Goal: Information Seeking & Learning: Learn about a topic

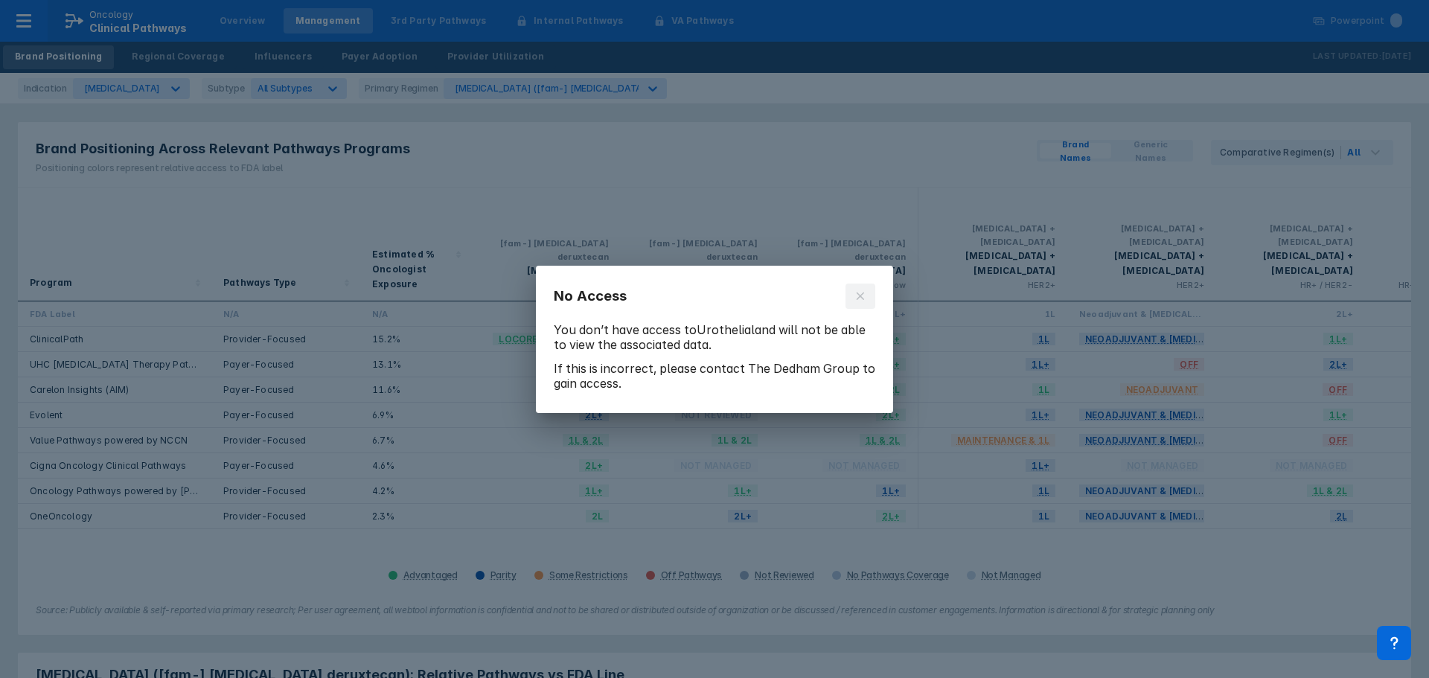
click at [862, 293] on icon at bounding box center [860, 295] width 7 height 7
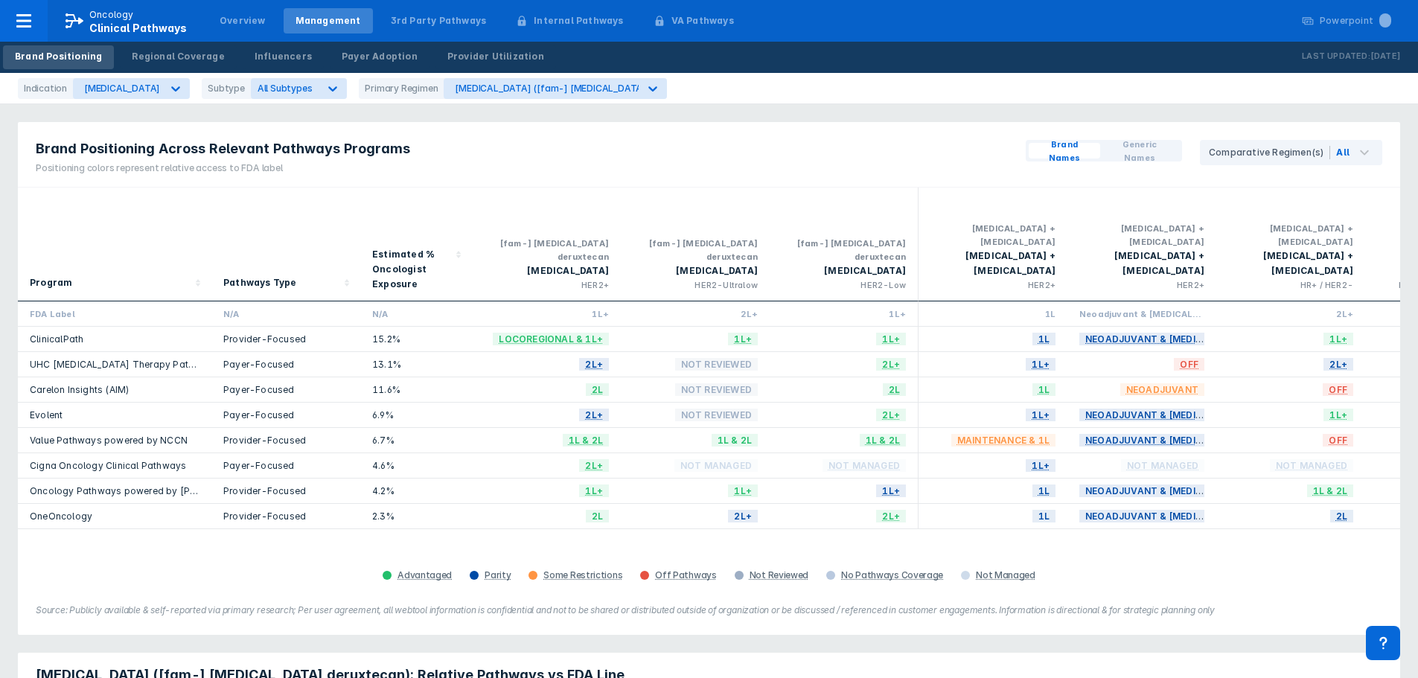
click at [574, 126] on div "Brand Positioning Across Relevant Pathways Programs Positioning colors represen…" at bounding box center [709, 154] width 1382 height 65
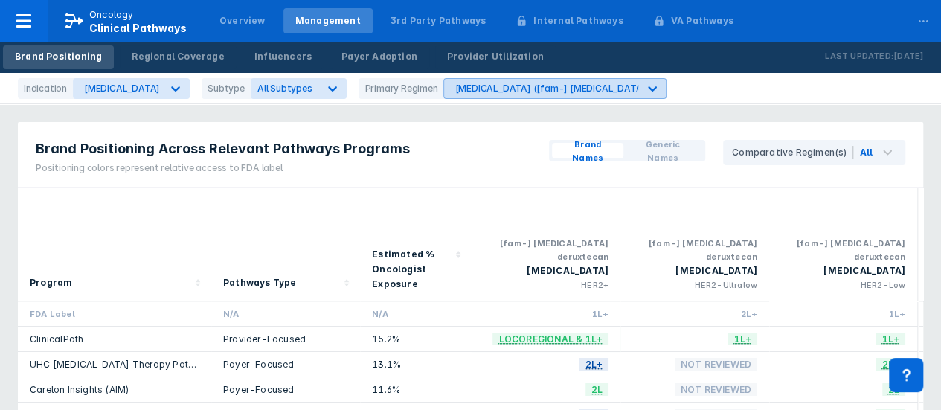
click at [549, 92] on div "[MEDICAL_DATA] ([fam-] [MEDICAL_DATA] deruxtecan)" at bounding box center [578, 88] width 246 height 11
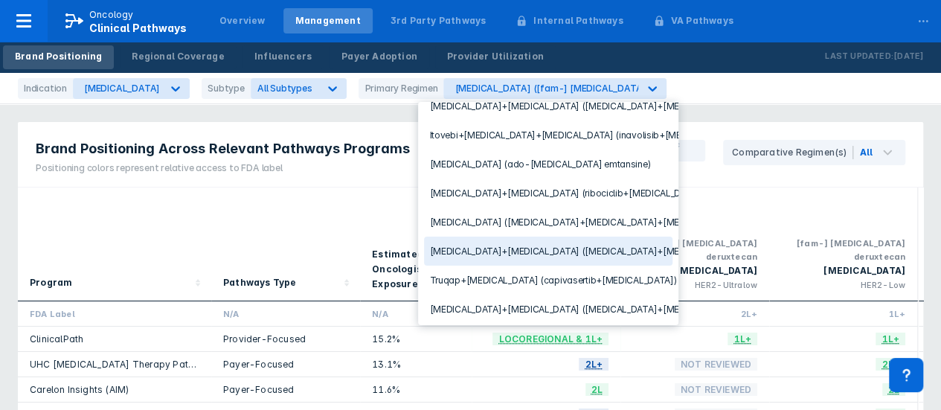
scroll to position [83, 0]
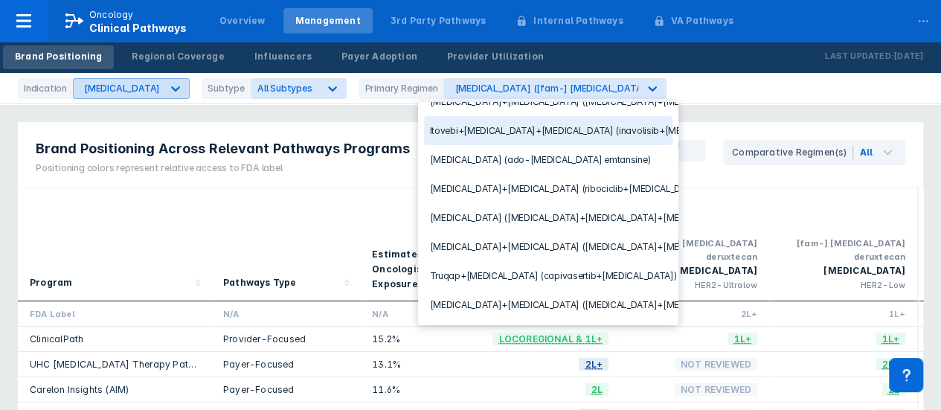
click at [137, 96] on div "[MEDICAL_DATA]" at bounding box center [118, 88] width 88 height 19
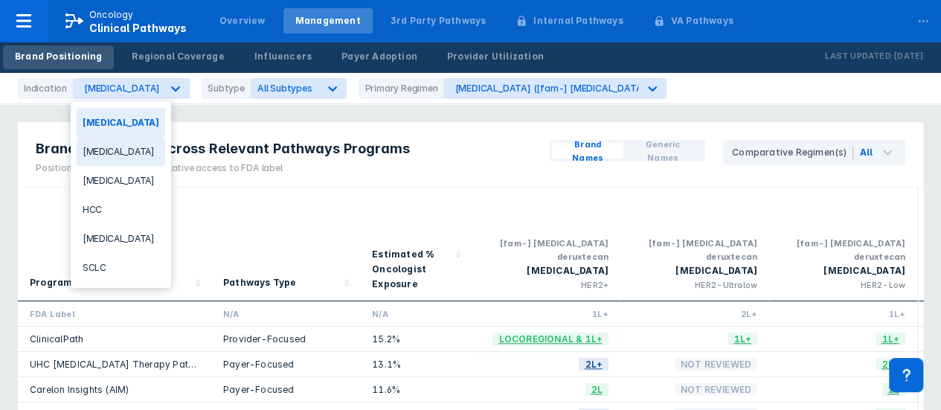
click at [132, 156] on div "[MEDICAL_DATA]" at bounding box center [121, 151] width 89 height 29
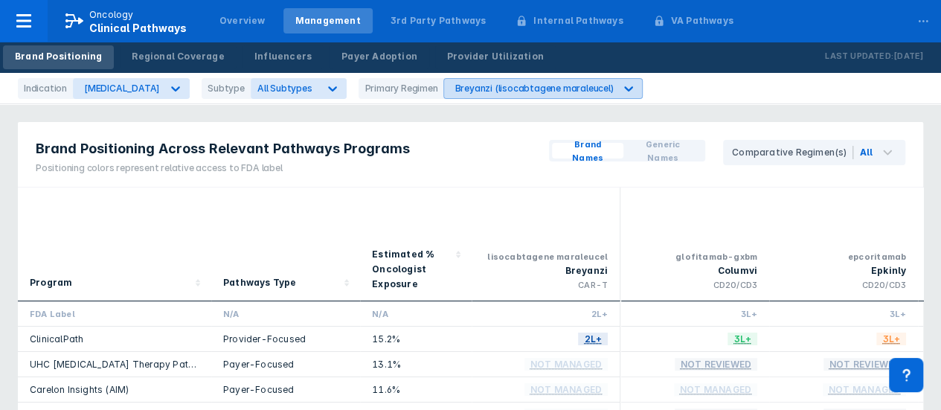
click at [461, 86] on div "Breyanzi (lisocabtagene maraleucel)" at bounding box center [534, 88] width 159 height 11
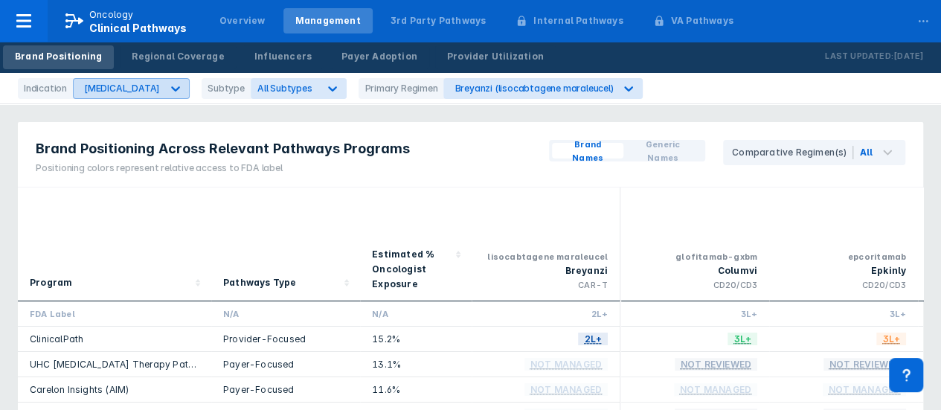
click at [168, 86] on icon at bounding box center [175, 88] width 15 height 15
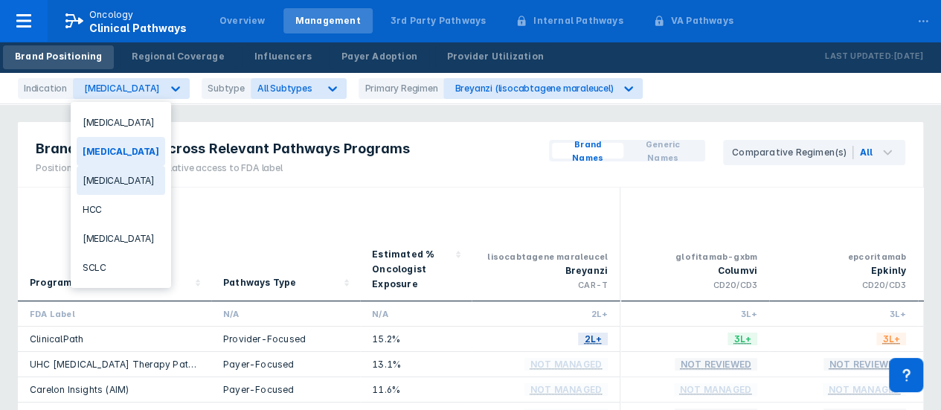
click at [124, 180] on div "[MEDICAL_DATA]" at bounding box center [121, 180] width 89 height 29
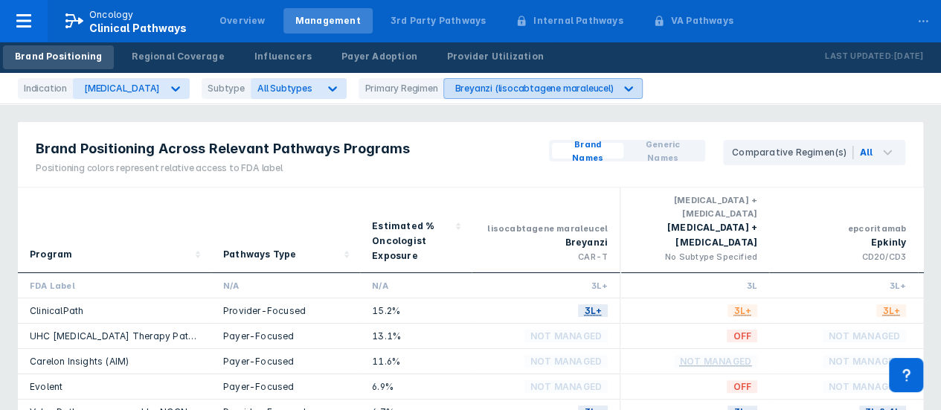
click at [586, 86] on div "Breyanzi (lisocabtagene maraleucel)" at bounding box center [534, 88] width 159 height 11
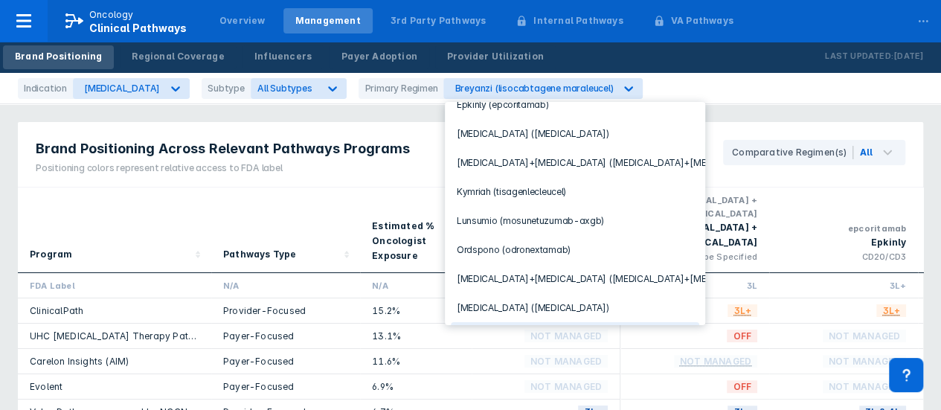
scroll to position [54, 0]
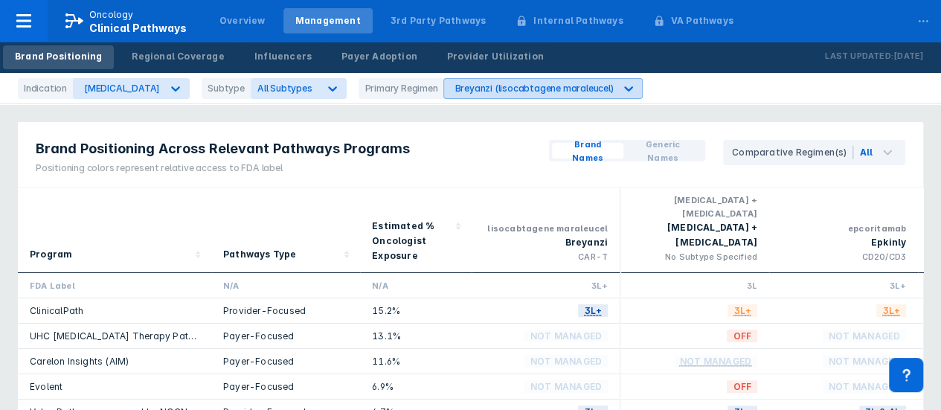
click at [500, 96] on div "Breyanzi (lisocabtagene maraleucel)" at bounding box center [529, 88] width 170 height 19
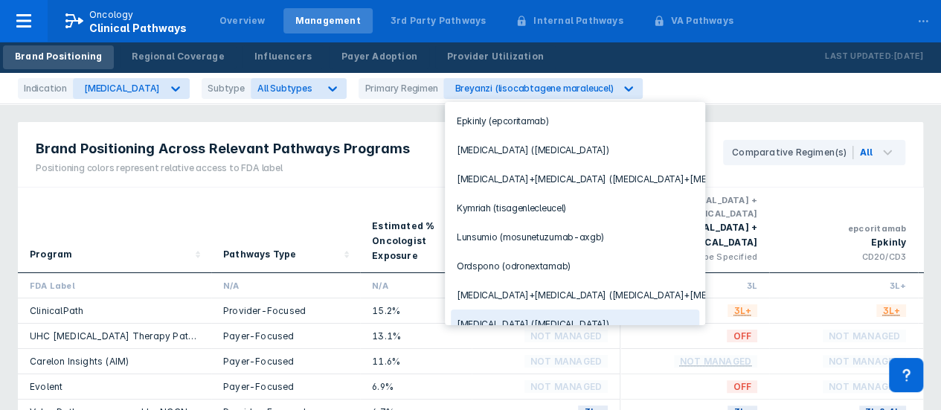
scroll to position [0, 0]
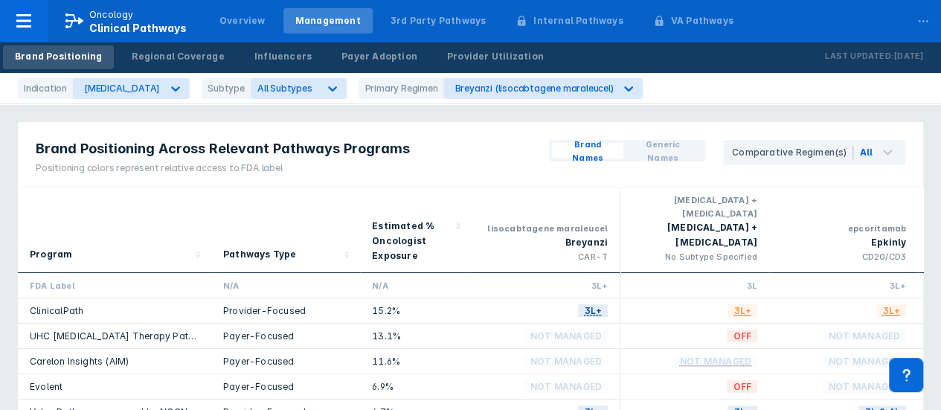
drag, startPoint x: 266, startPoint y: 202, endPoint x: 281, endPoint y: 196, distance: 16.0
click at [266, 202] on div "Pathways Type" at bounding box center [285, 229] width 125 height 73
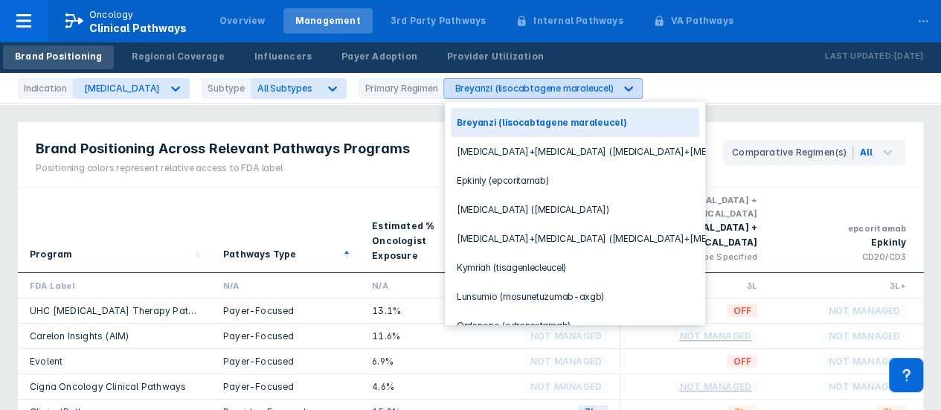
click at [499, 91] on div "Breyanzi (lisocabtagene maraleucel)" at bounding box center [534, 88] width 159 height 11
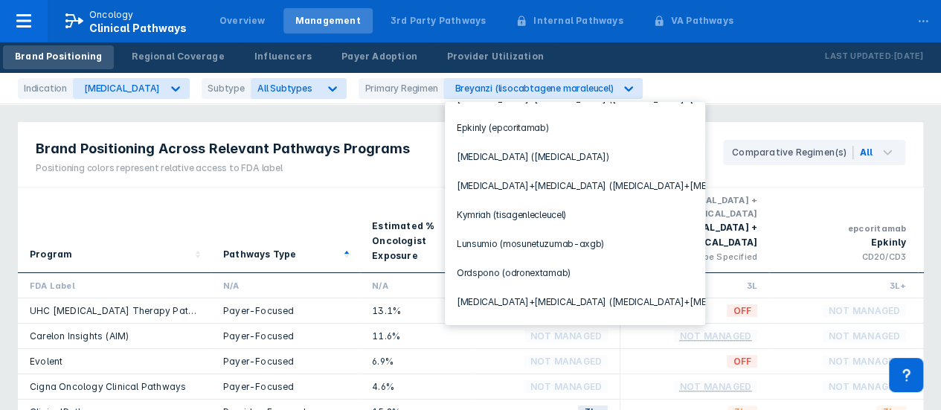
scroll to position [128, 0]
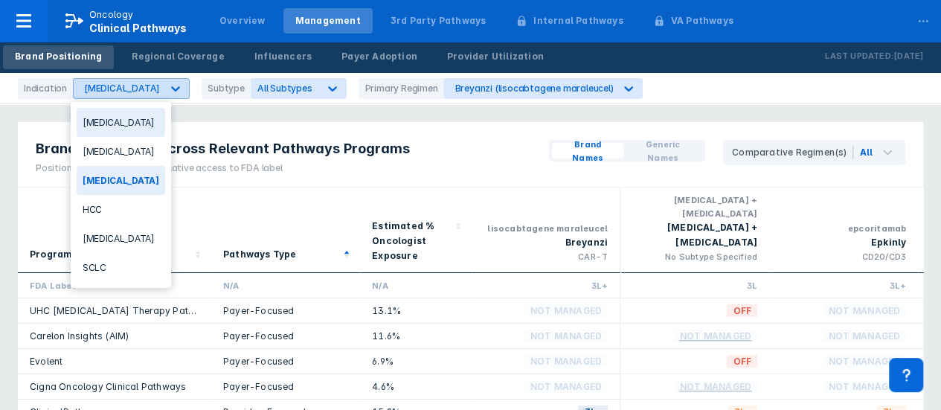
click at [149, 90] on div "[MEDICAL_DATA]" at bounding box center [122, 88] width 76 height 11
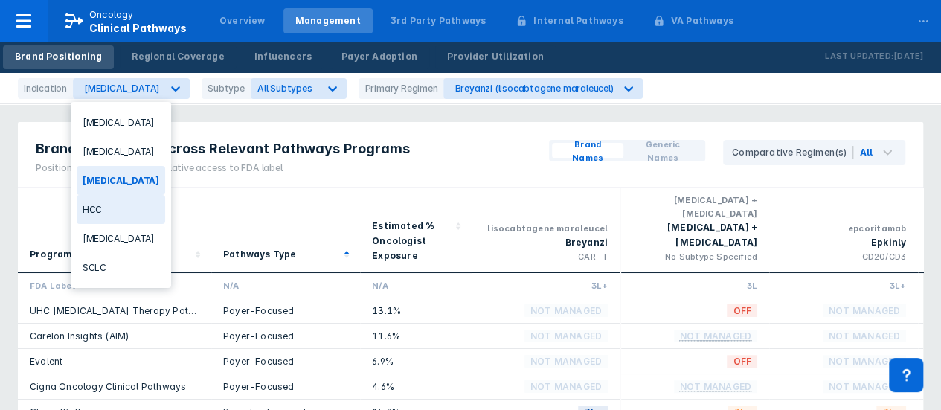
click at [119, 208] on div "HCC" at bounding box center [121, 209] width 89 height 29
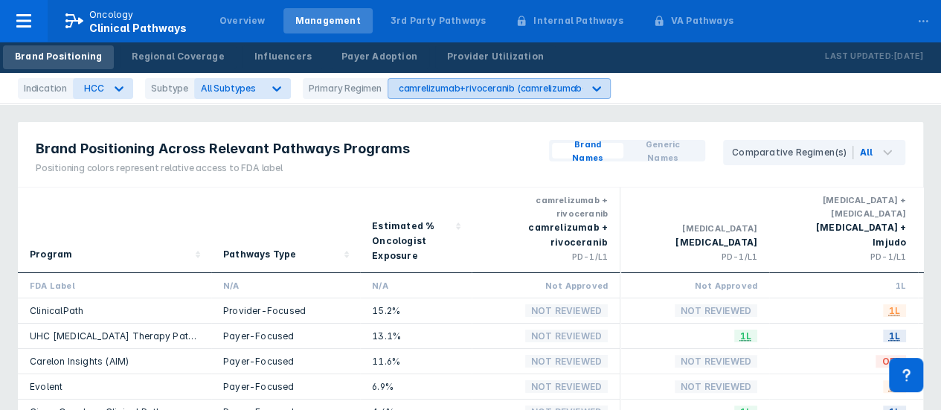
click at [540, 86] on div "camrelizumab+rivoceranib (camrelizumab+rivoceranib)" at bounding box center [519, 88] width 241 height 11
click at [493, 96] on div "camrelizumab+rivoceranib (camrelizumab+rivoceranib)" at bounding box center [485, 88] width 194 height 19
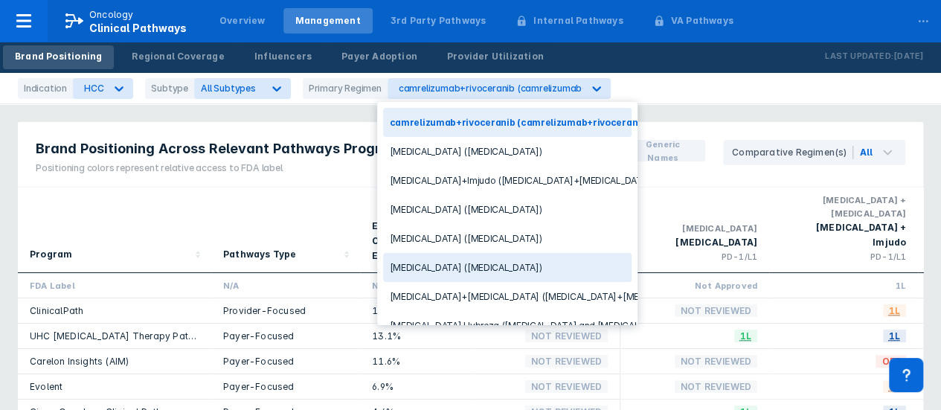
scroll to position [71, 0]
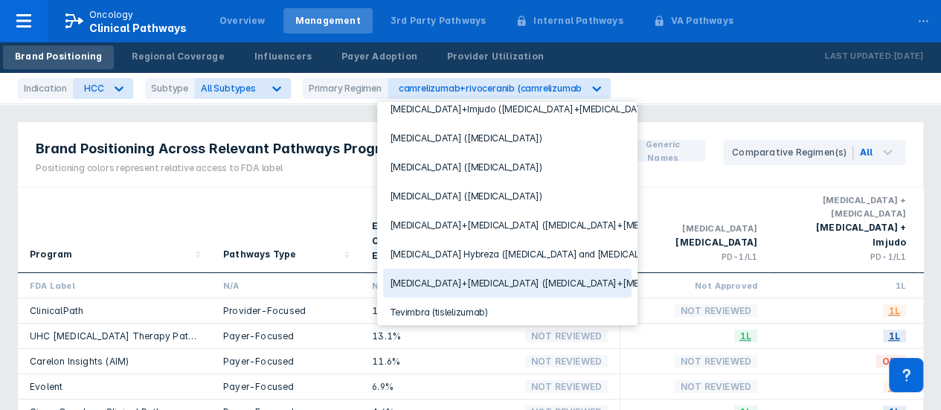
click at [102, 99] on div "Indication HCC Subtype All Subtypes Primary Regimen 10 results available. Use U…" at bounding box center [470, 88] width 941 height 31
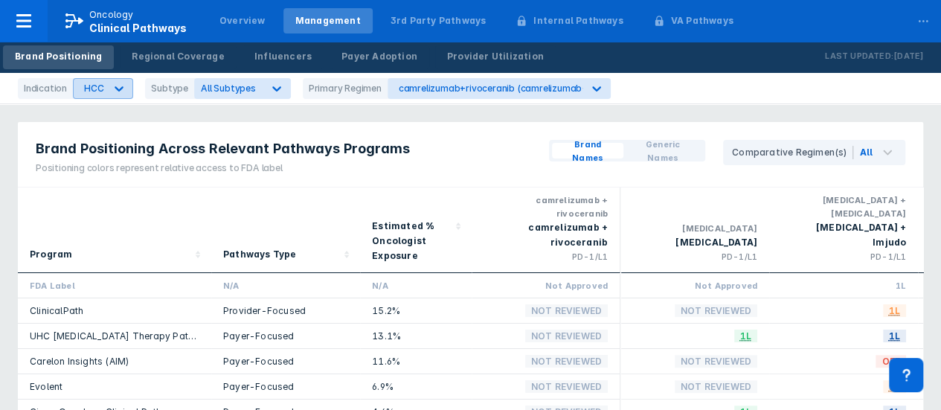
click at [115, 85] on icon at bounding box center [119, 88] width 15 height 15
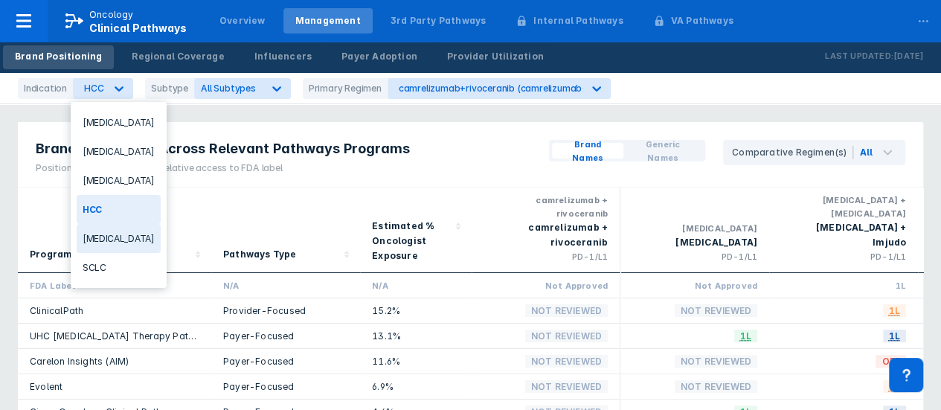
click at [115, 237] on div "[MEDICAL_DATA]" at bounding box center [119, 238] width 84 height 29
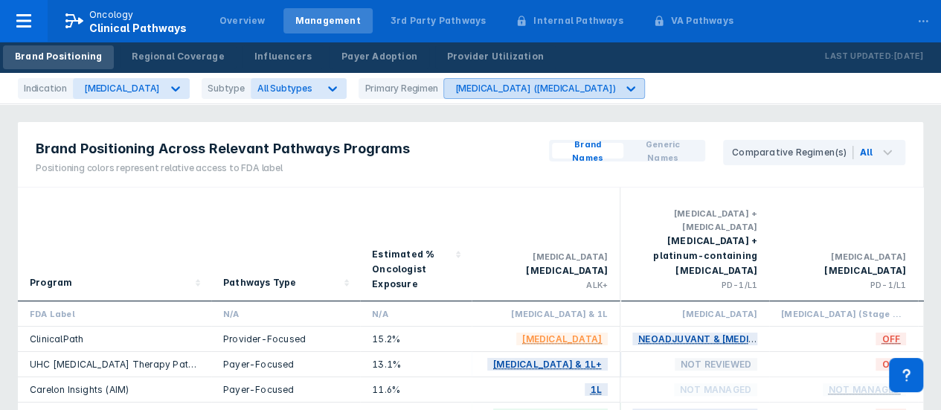
click at [470, 81] on div "[MEDICAL_DATA] ([MEDICAL_DATA])" at bounding box center [530, 88] width 173 height 19
click at [624, 84] on icon at bounding box center [631, 88] width 15 height 15
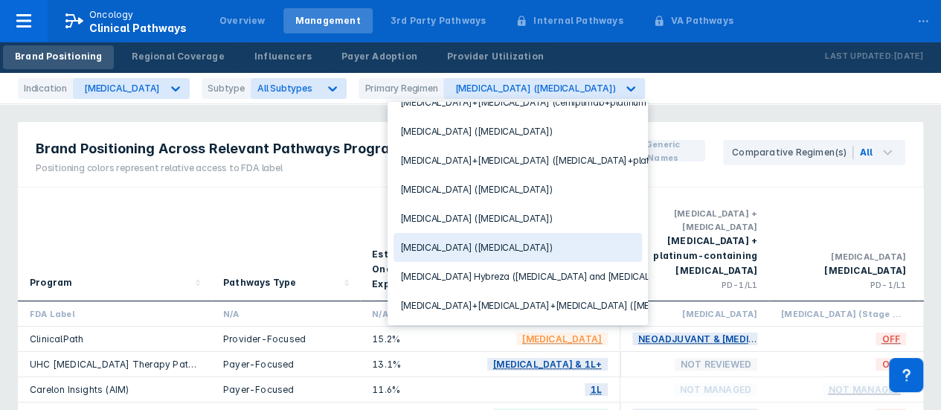
scroll to position [224, 0]
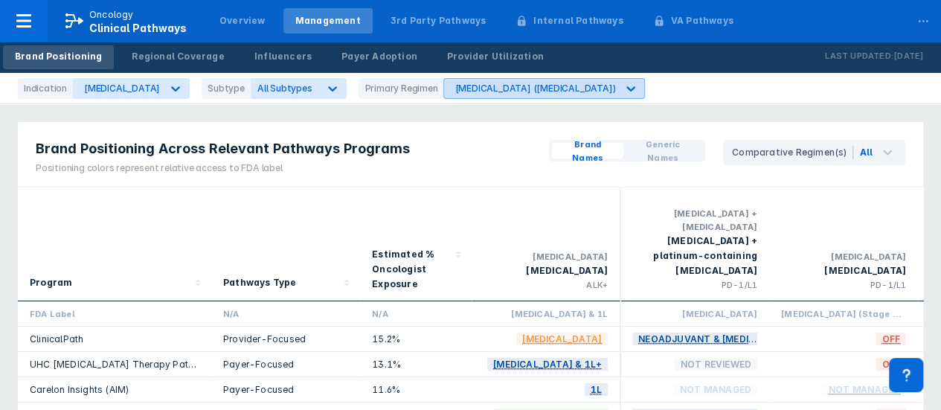
click at [458, 94] on div "[MEDICAL_DATA] ([MEDICAL_DATA])" at bounding box center [530, 88] width 173 height 19
click at [455, 86] on div "[MEDICAL_DATA] ([MEDICAL_DATA])" at bounding box center [535, 88] width 161 height 11
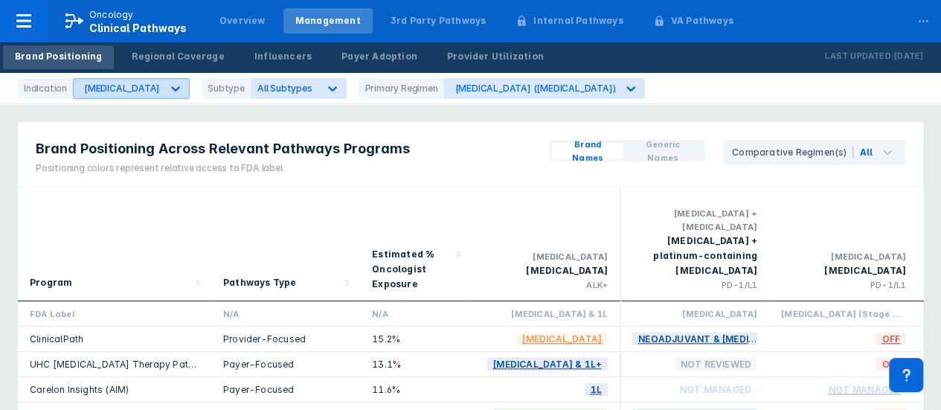
drag, startPoint x: 112, startPoint y: 94, endPoint x: 118, endPoint y: 100, distance: 9.0
click at [112, 94] on div "[MEDICAL_DATA]" at bounding box center [118, 88] width 88 height 19
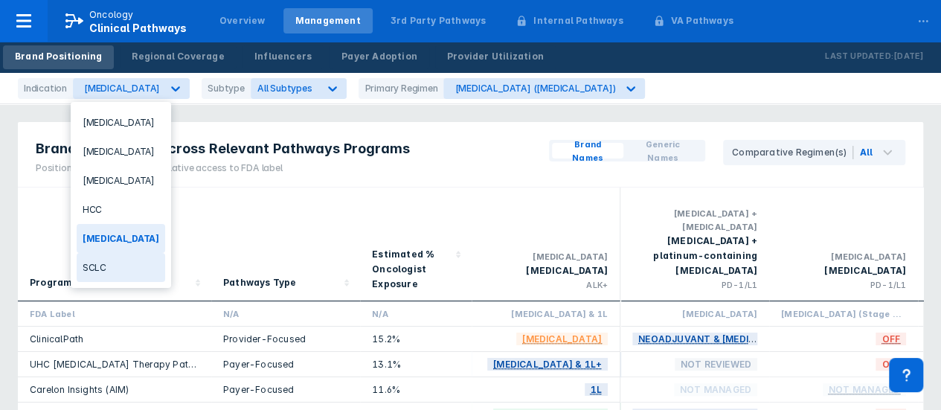
click at [105, 264] on div "SCLC" at bounding box center [121, 267] width 89 height 29
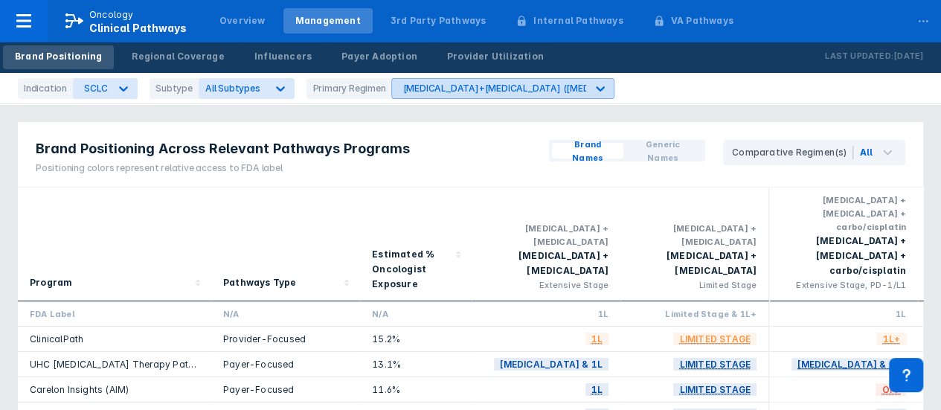
click at [453, 95] on div "[MEDICAL_DATA]+[MEDICAL_DATA] ([MEDICAL_DATA]+[MEDICAL_DATA])" at bounding box center [489, 88] width 194 height 19
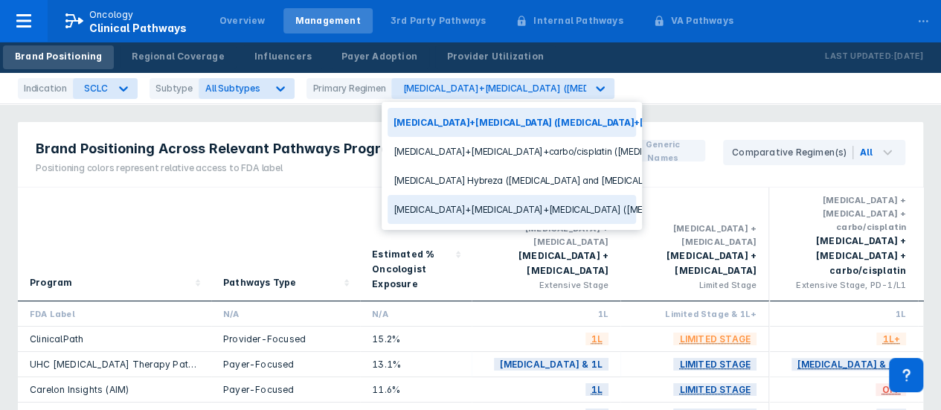
click at [312, 211] on div "Pathways Type" at bounding box center [285, 243] width 125 height 101
